Goal: Check status: Check status

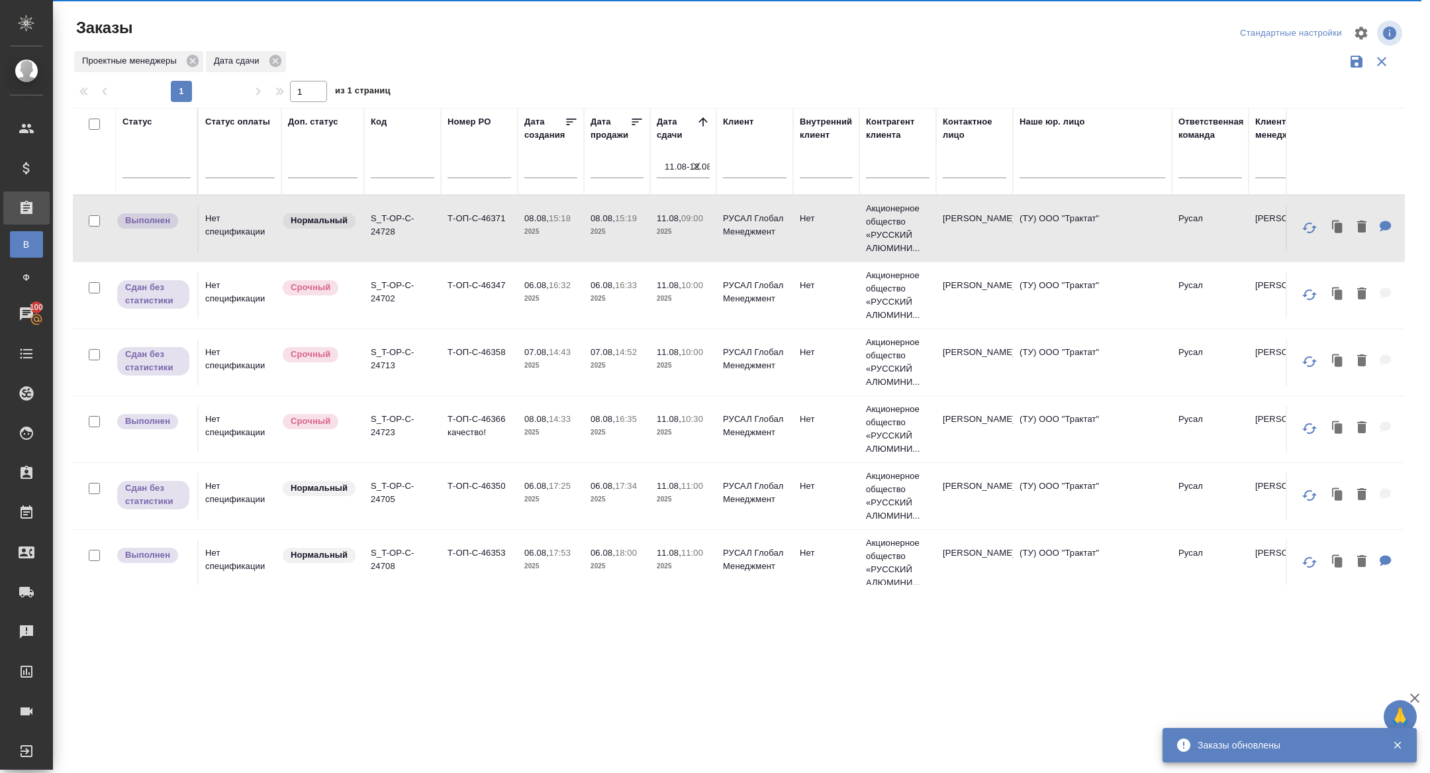
scroll to position [344, 0]
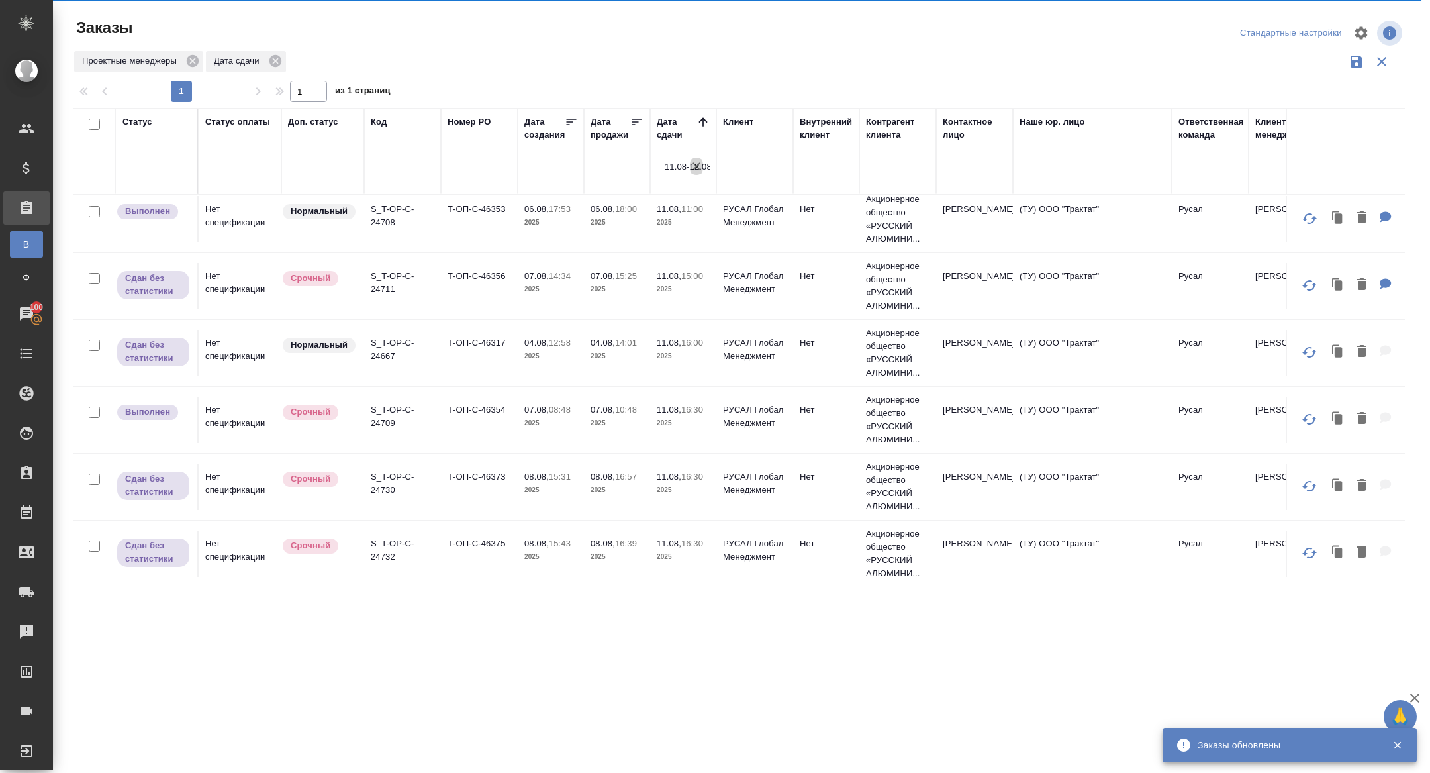
click at [698, 165] on icon "button" at bounding box center [696, 166] width 13 height 13
select select "7"
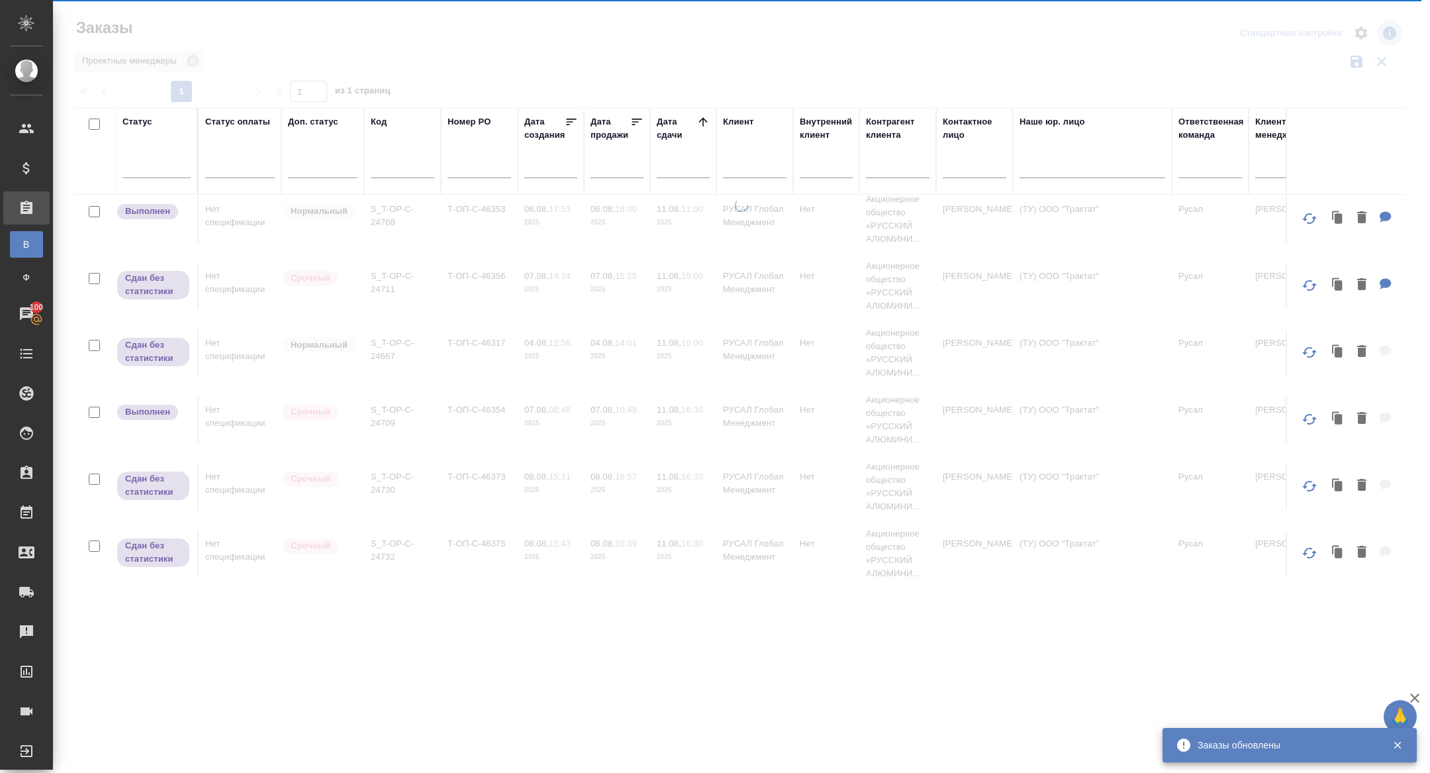
click at [675, 177] on div at bounding box center [683, 170] width 53 height 33
click at [675, 172] on input "text" at bounding box center [687, 167] width 45 height 19
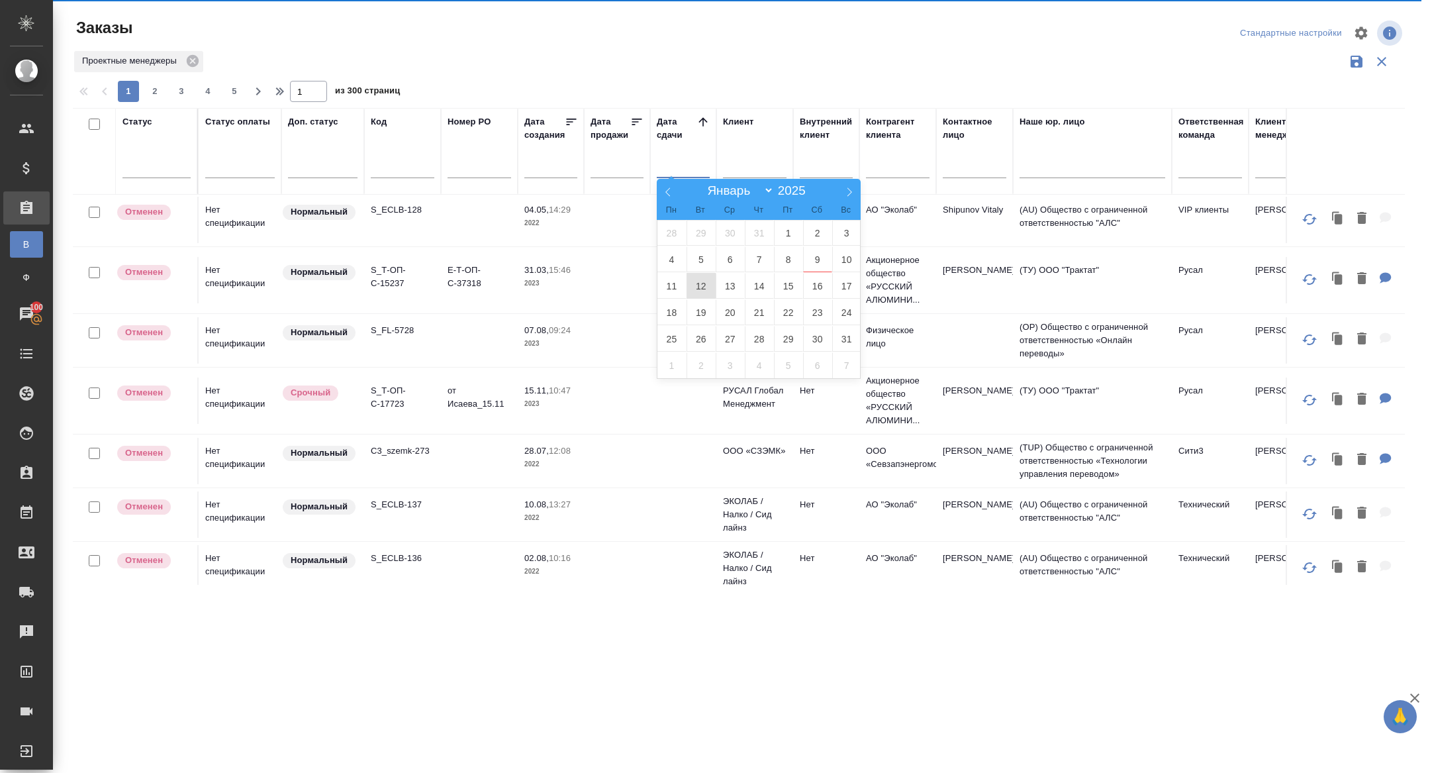
click at [707, 282] on span "12" at bounding box center [701, 286] width 29 height 26
type div "2025-08-11T21:00:00.000Z"
click at [722, 282] on span "13" at bounding box center [730, 286] width 29 height 26
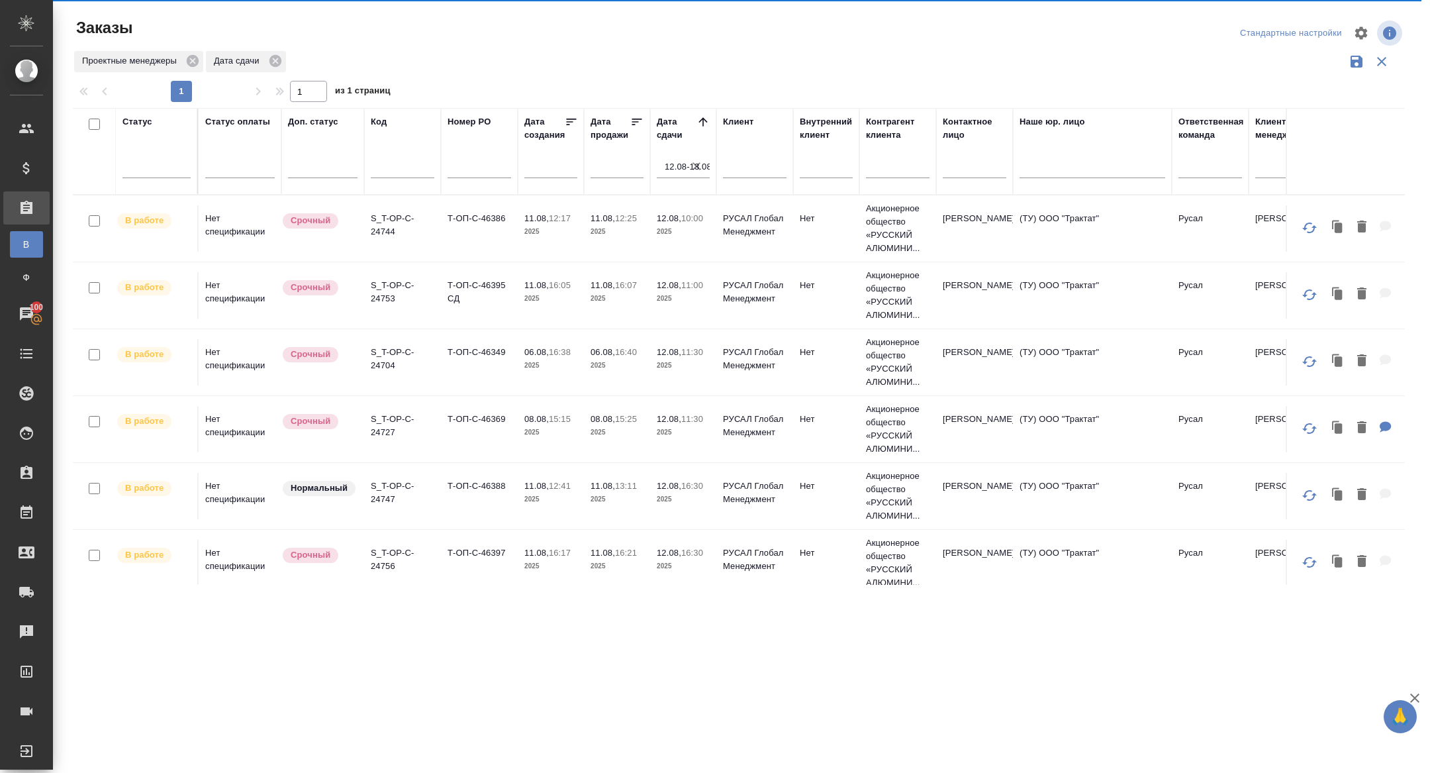
scroll to position [10, 0]
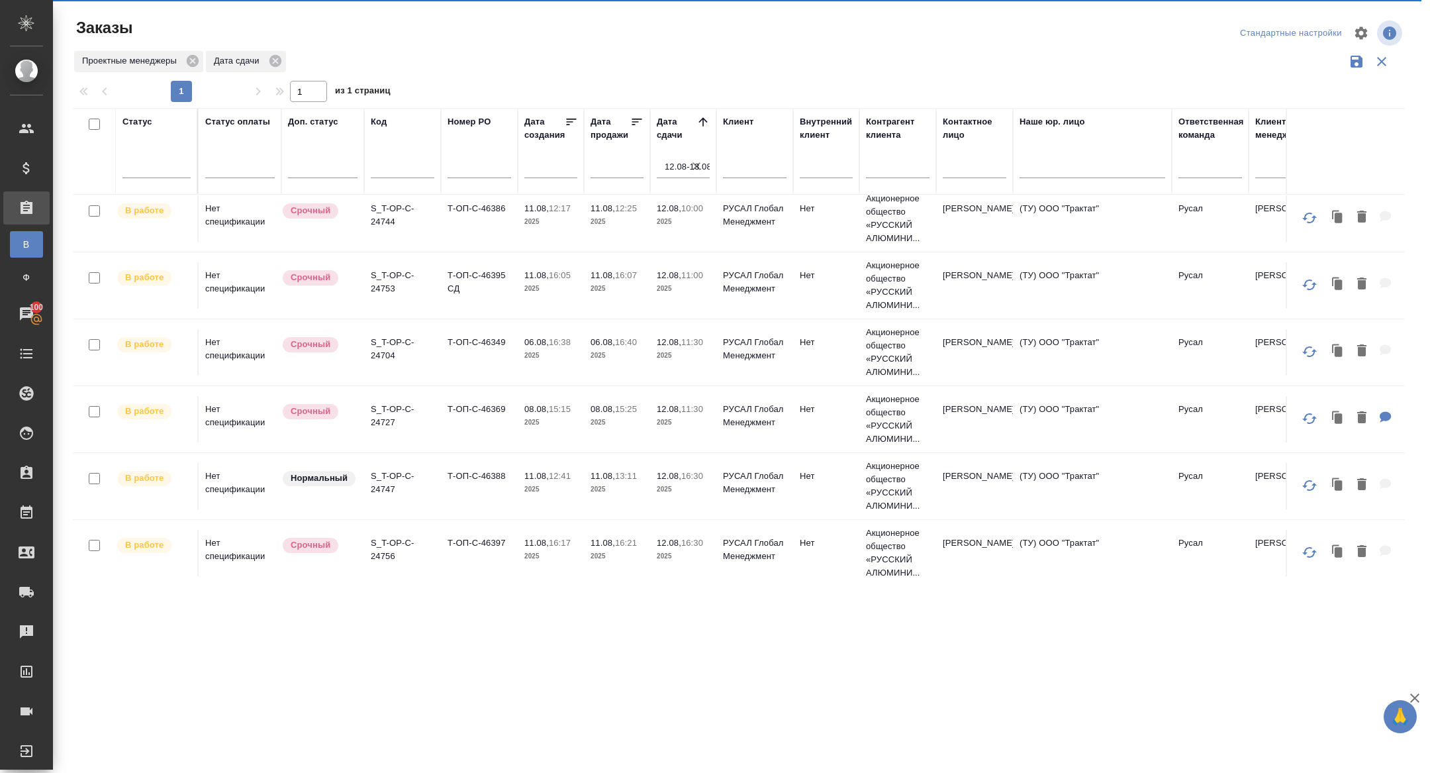
click at [377, 357] on p "S_T-OP-C-24704" at bounding box center [403, 349] width 64 height 26
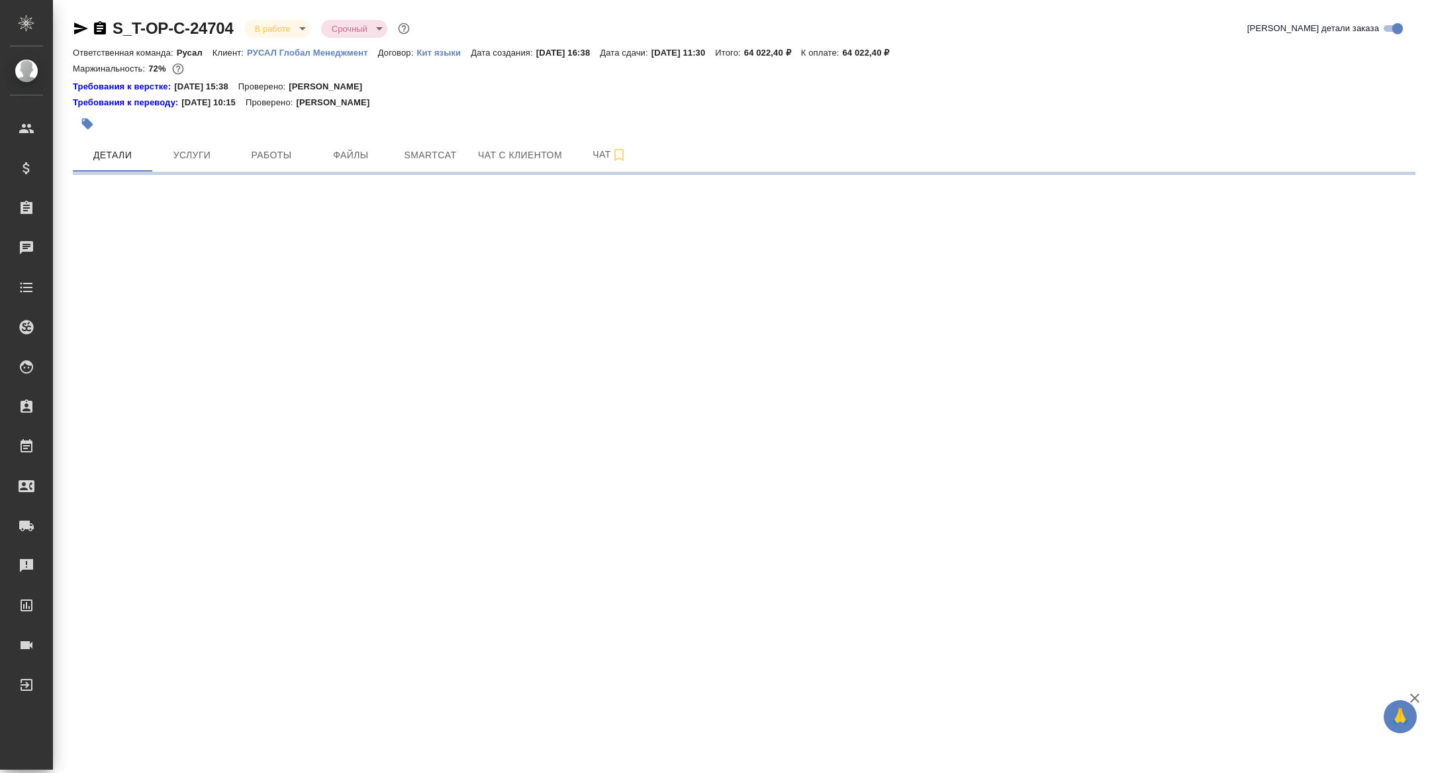
select select "RU"
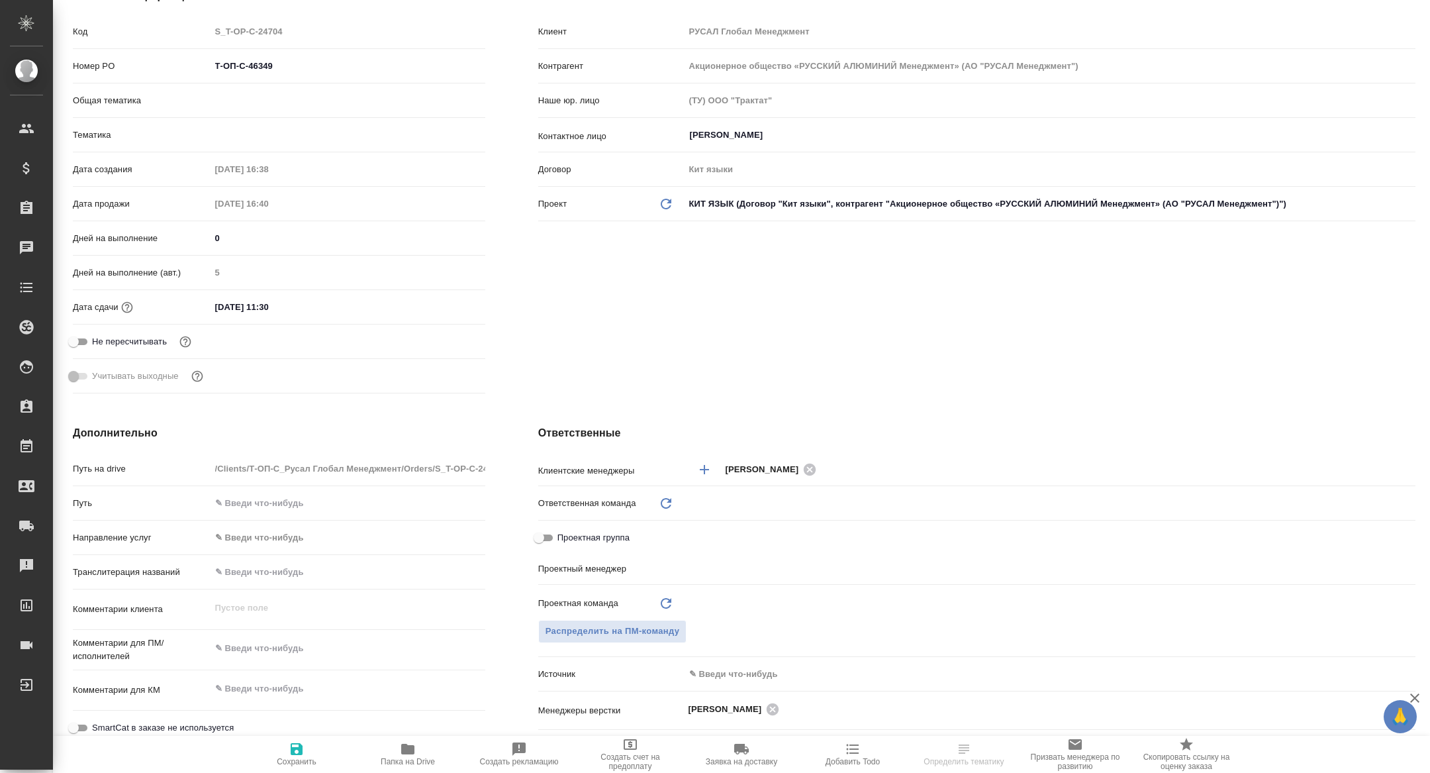
type textarea "x"
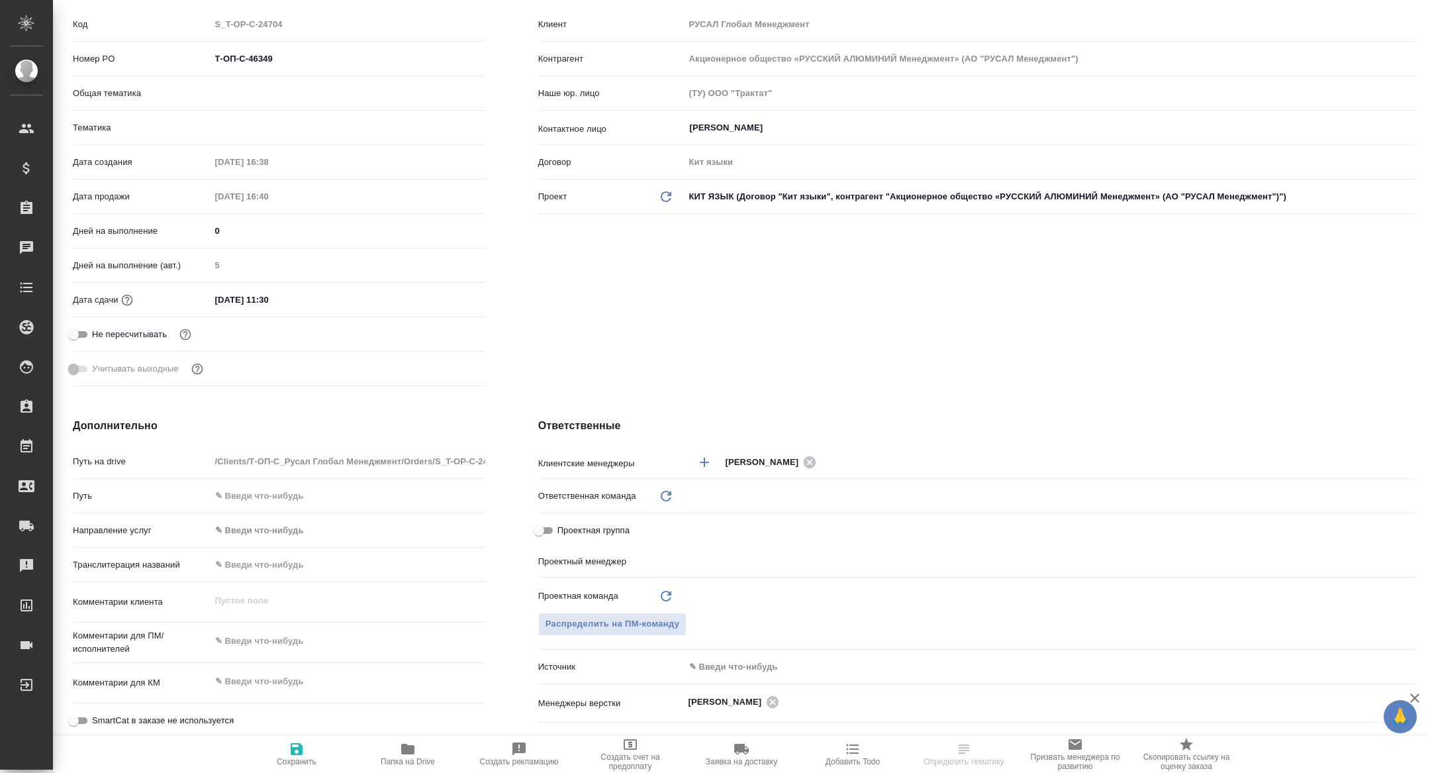
type input "[PERSON_NAME]"
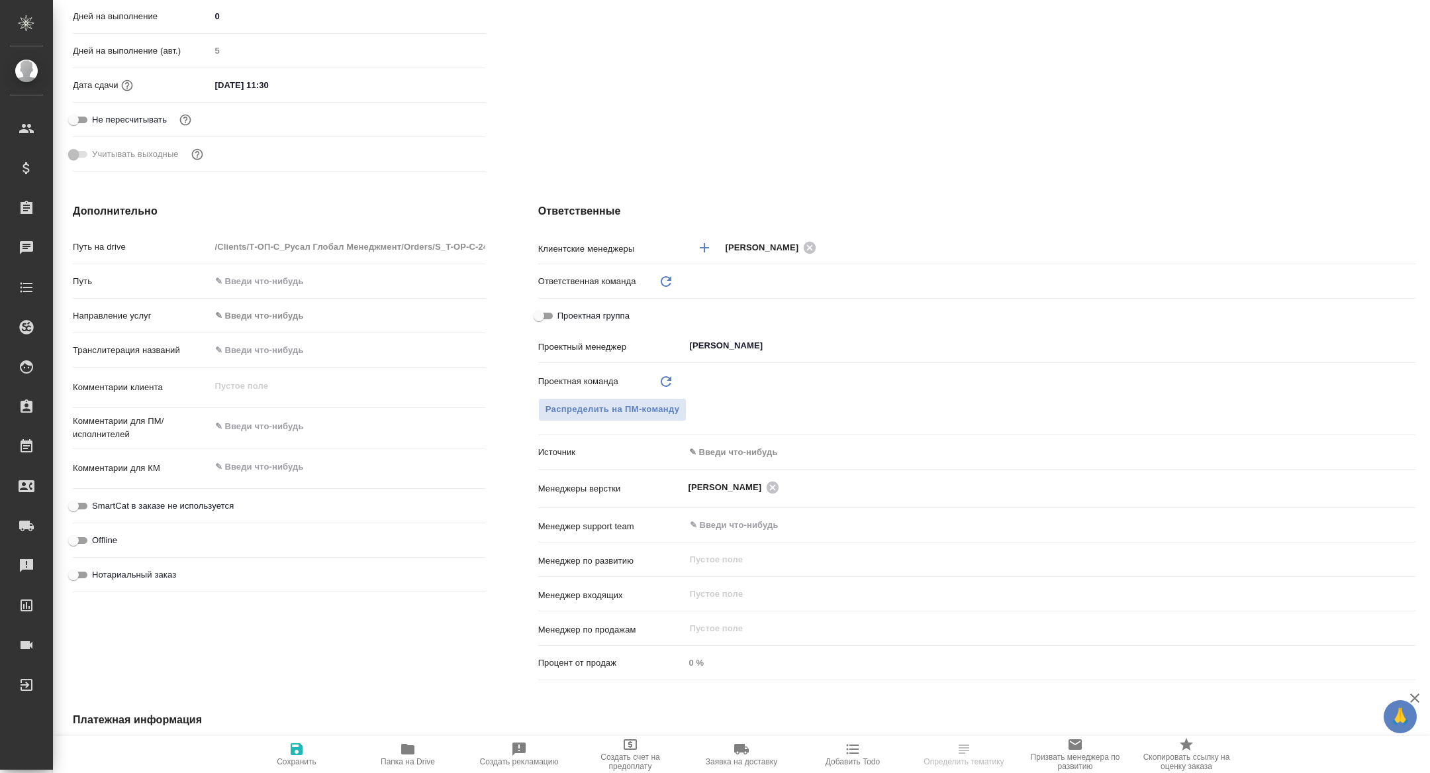
type textarea "x"
type input "Русал"
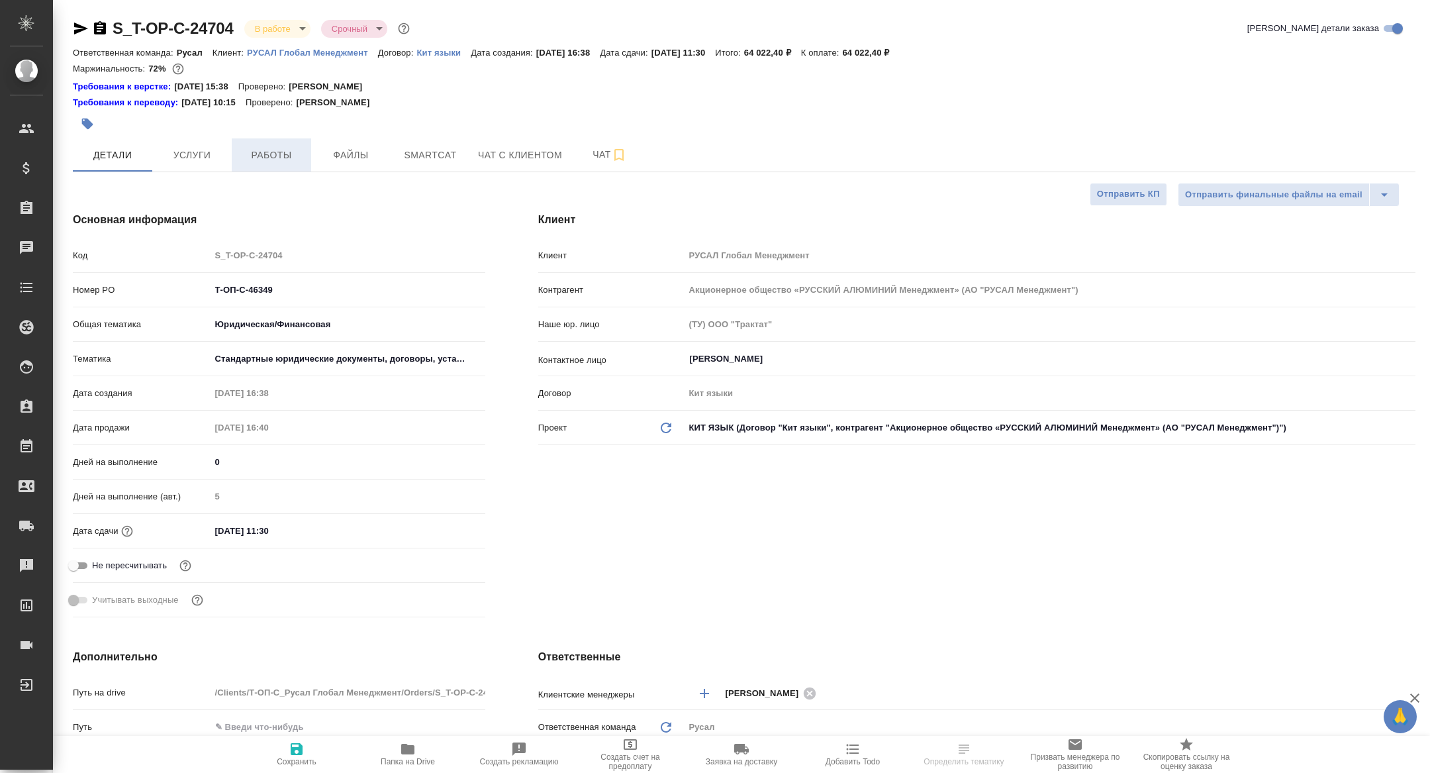
click at [290, 147] on span "Работы" at bounding box center [272, 155] width 64 height 17
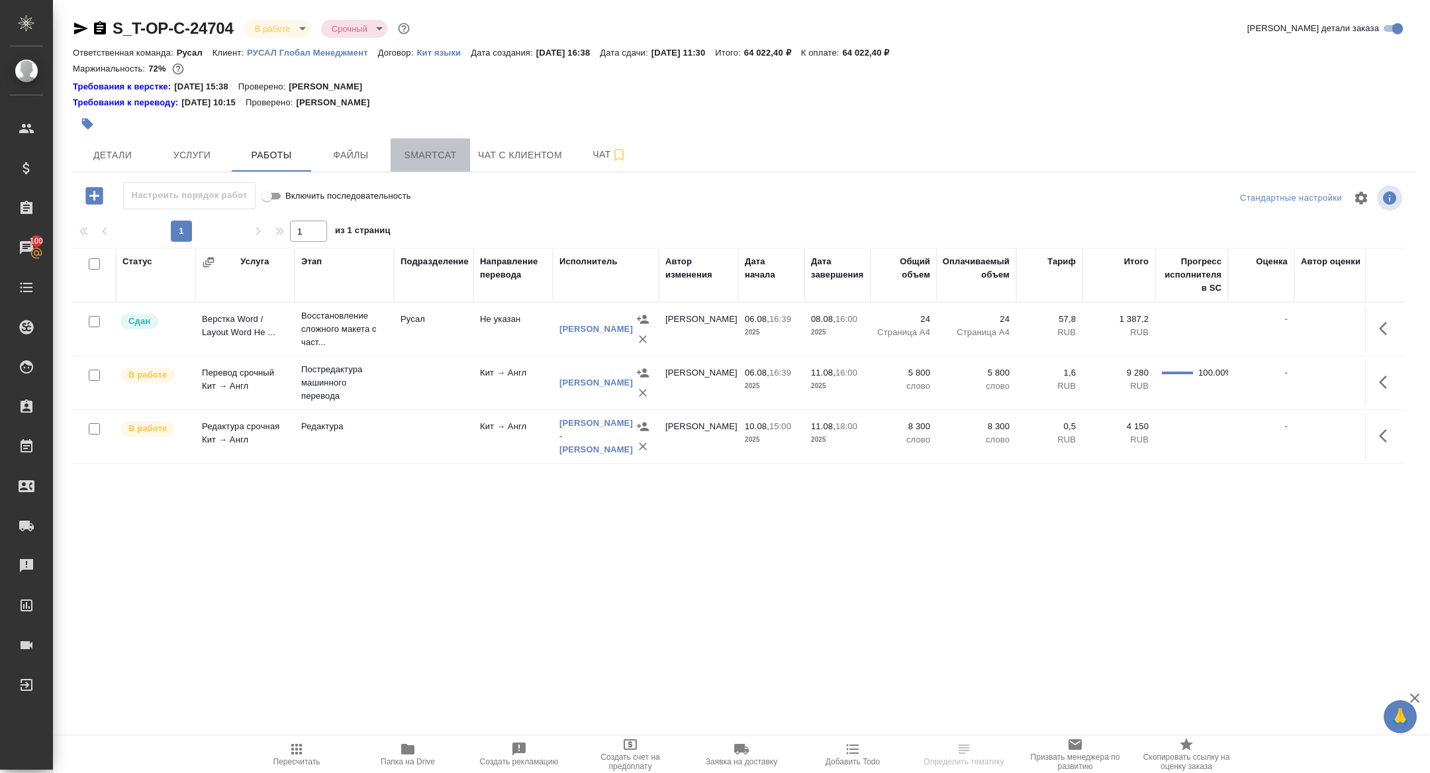
click at [409, 165] on button "Smartcat" at bounding box center [430, 154] width 79 height 33
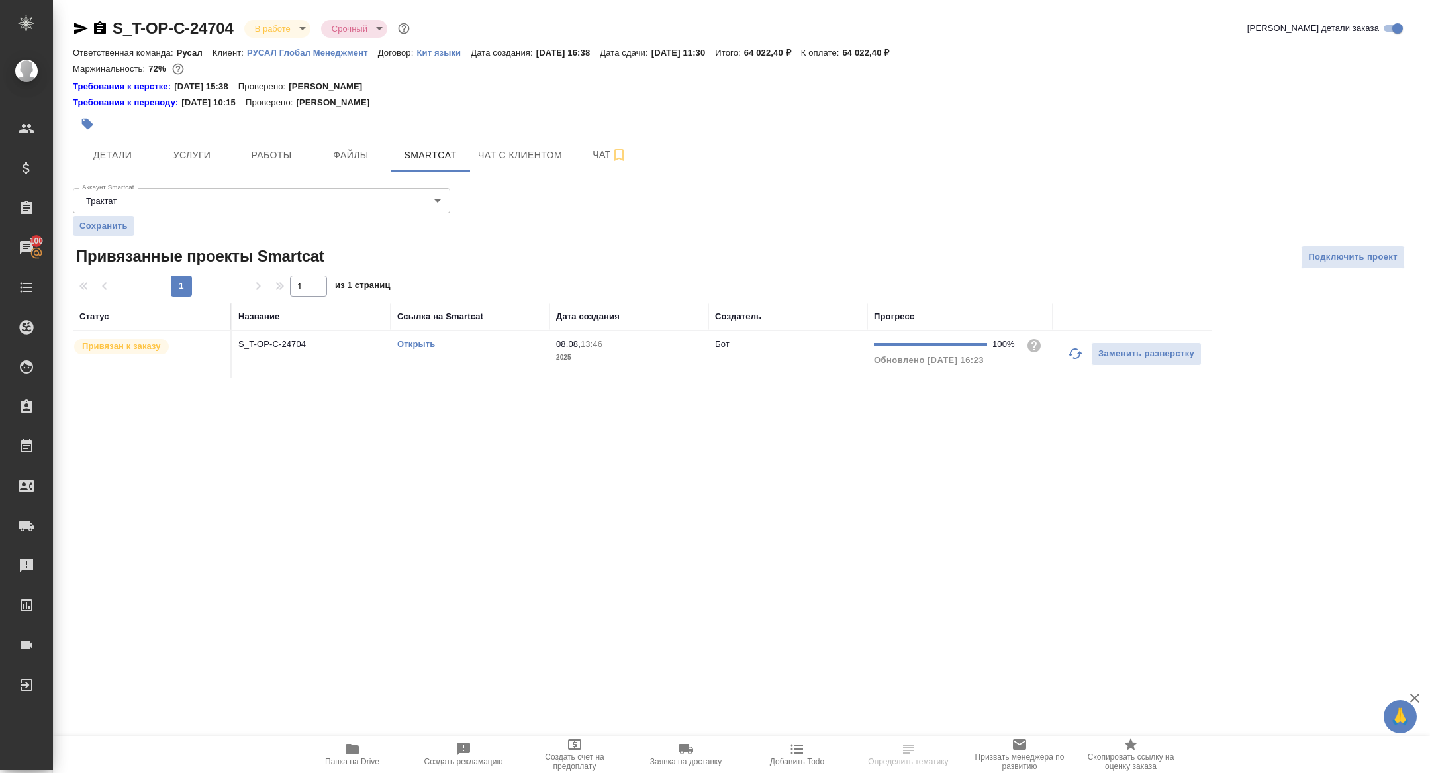
click at [420, 339] on link "Открыть" at bounding box center [416, 344] width 38 height 10
click at [258, 148] on span "Работы" at bounding box center [272, 155] width 64 height 17
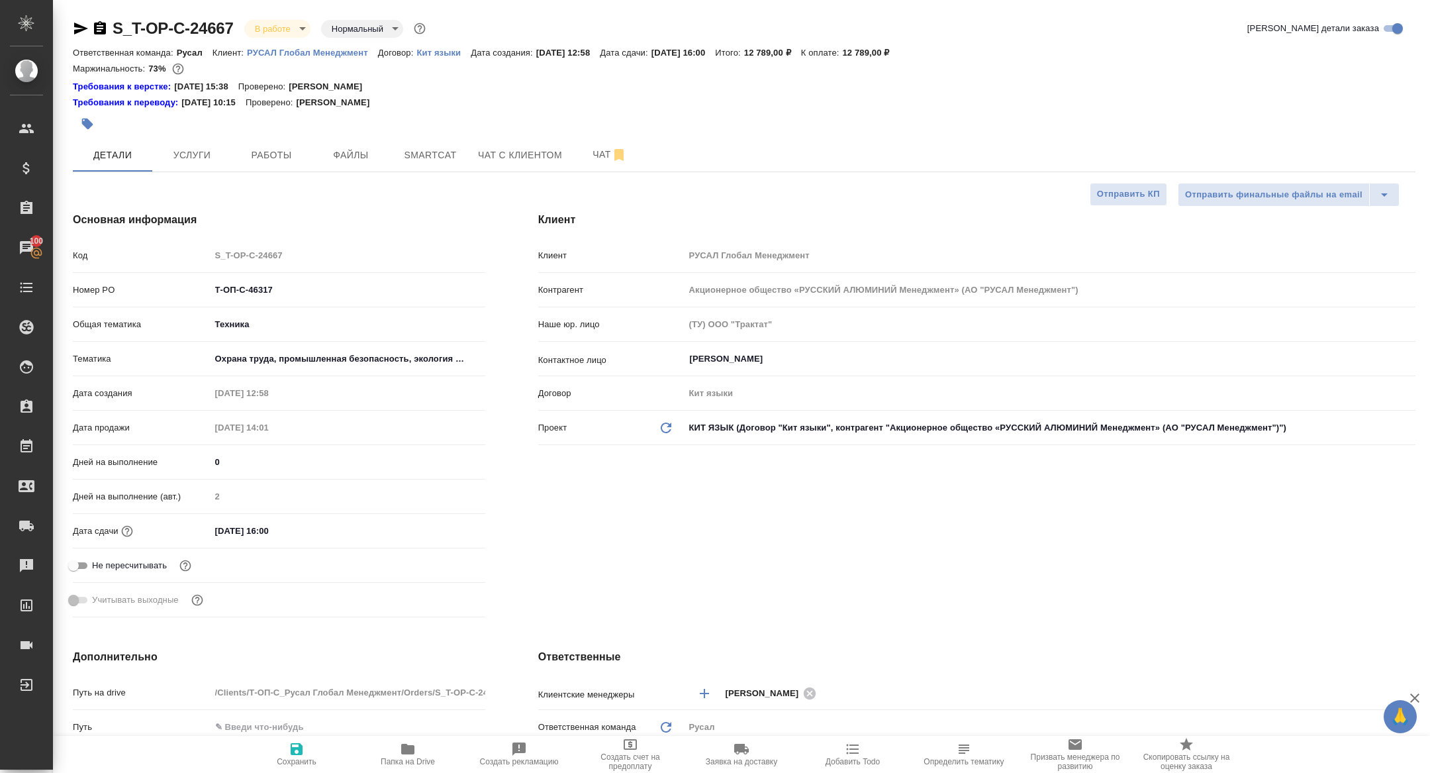
select select "RU"
